Goal: Information Seeking & Learning: Learn about a topic

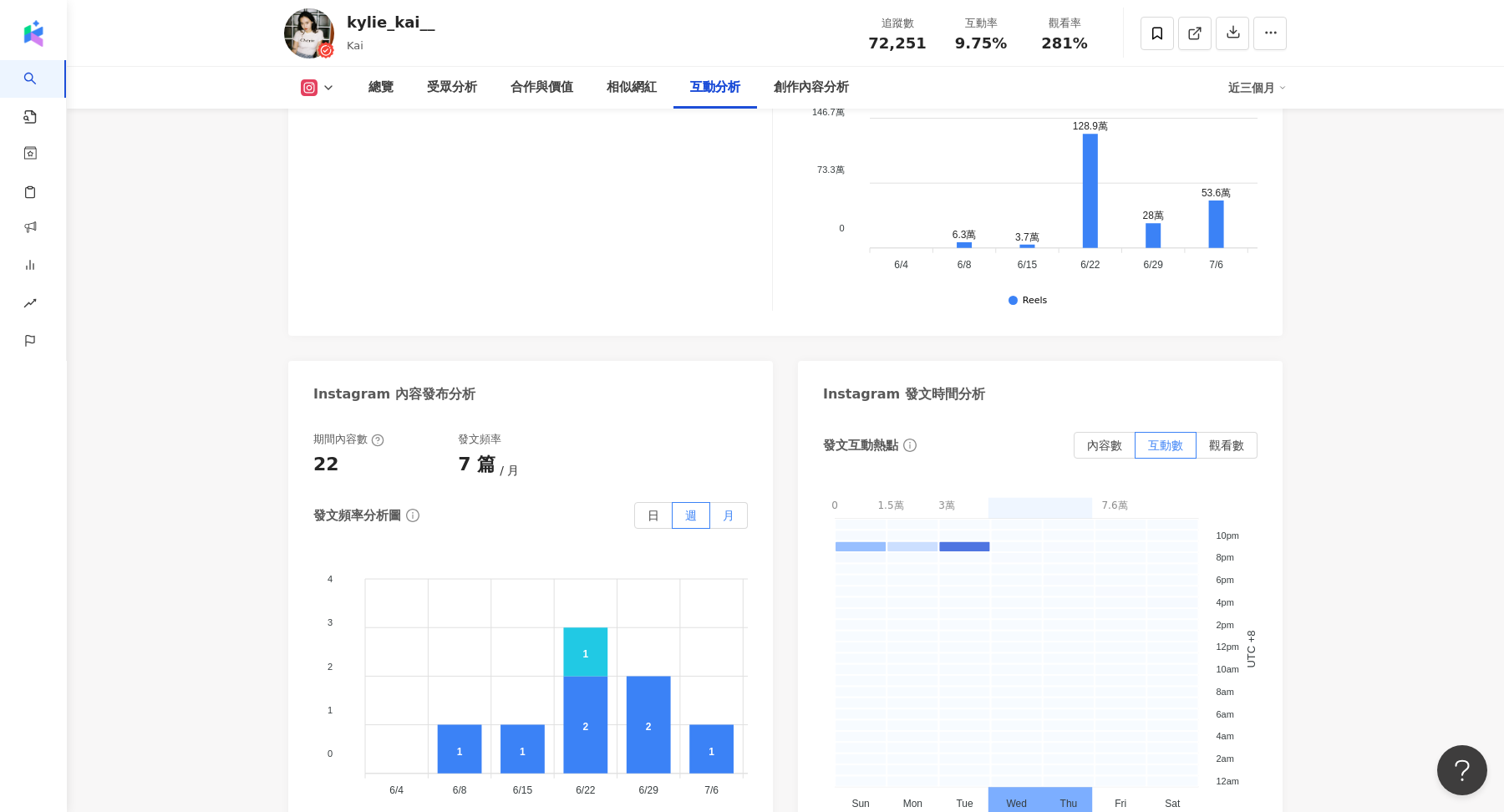
scroll to position [5030, 0]
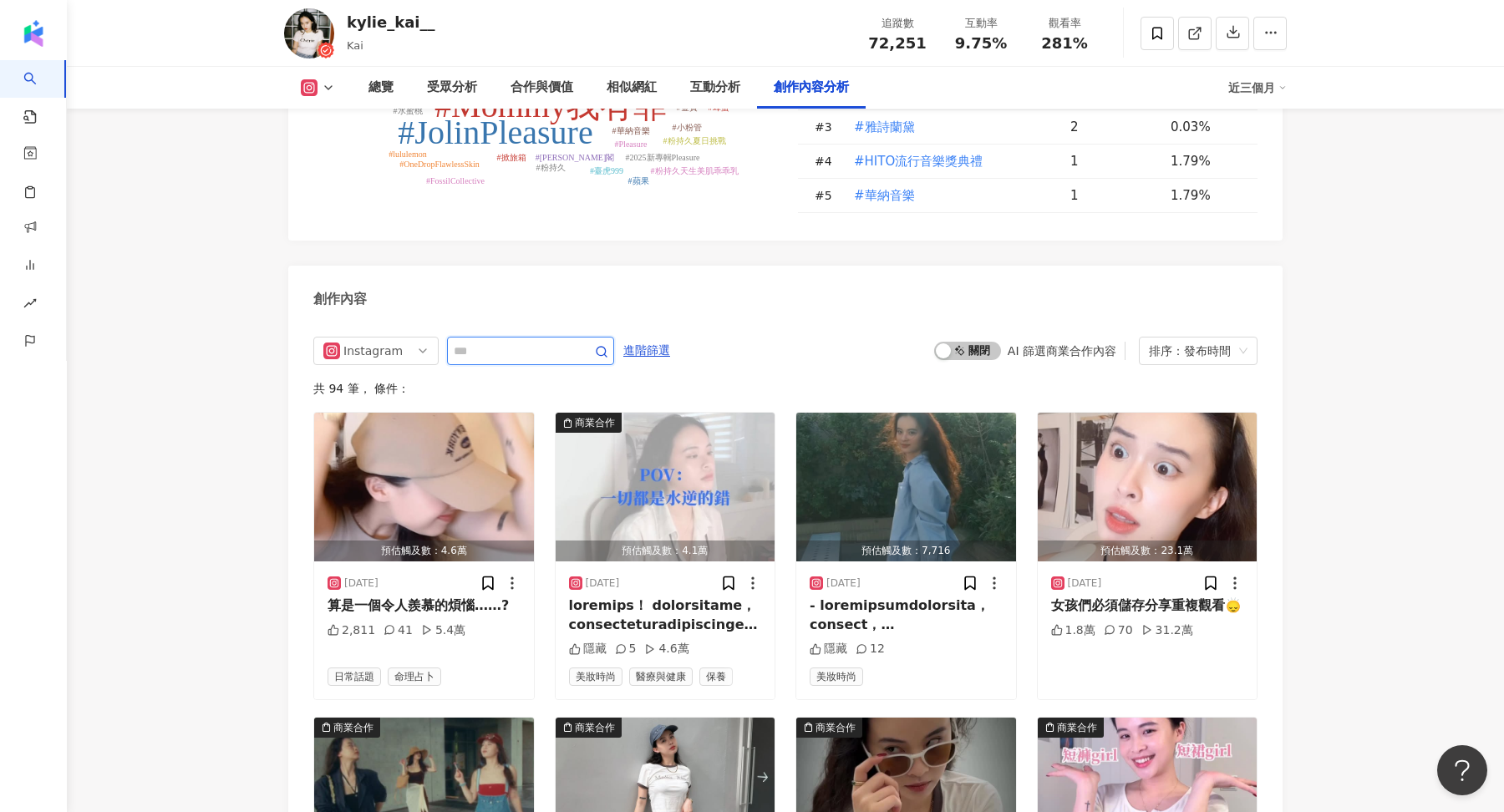
click at [530, 340] on input "text" at bounding box center [512, 350] width 117 height 20
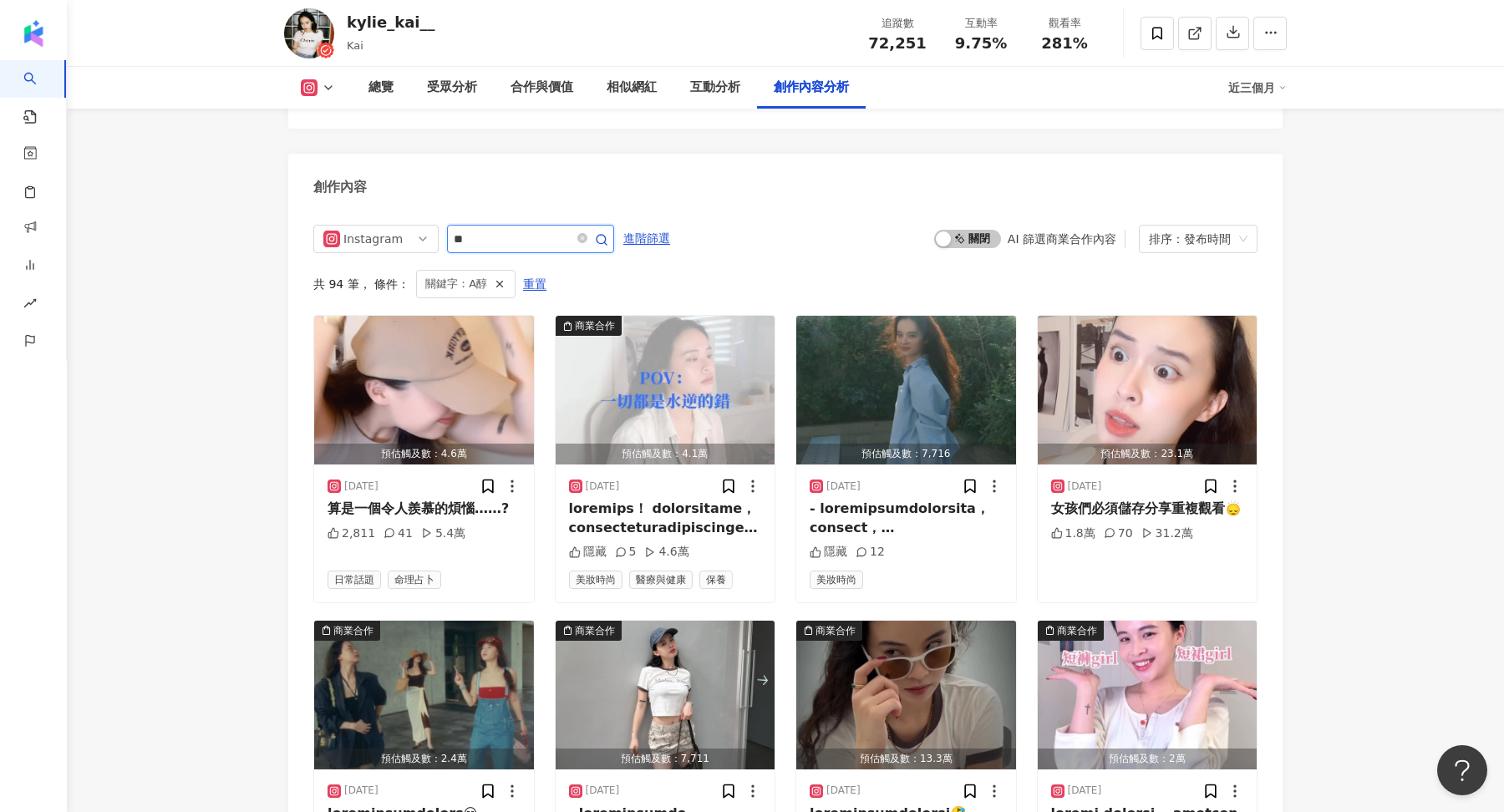
scroll to position [4925, 0]
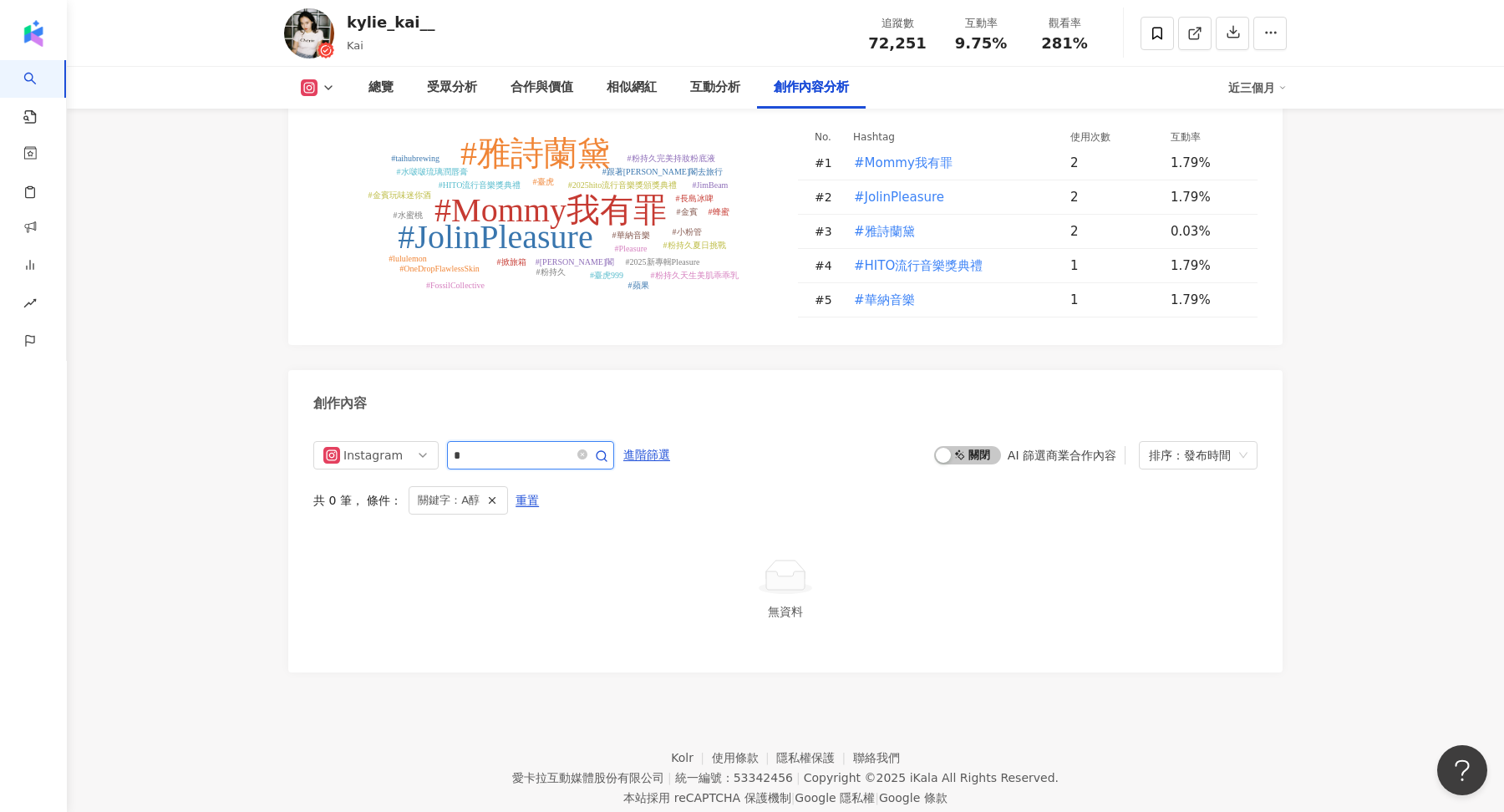
type input "*"
